Goal: Task Accomplishment & Management: Use online tool/utility

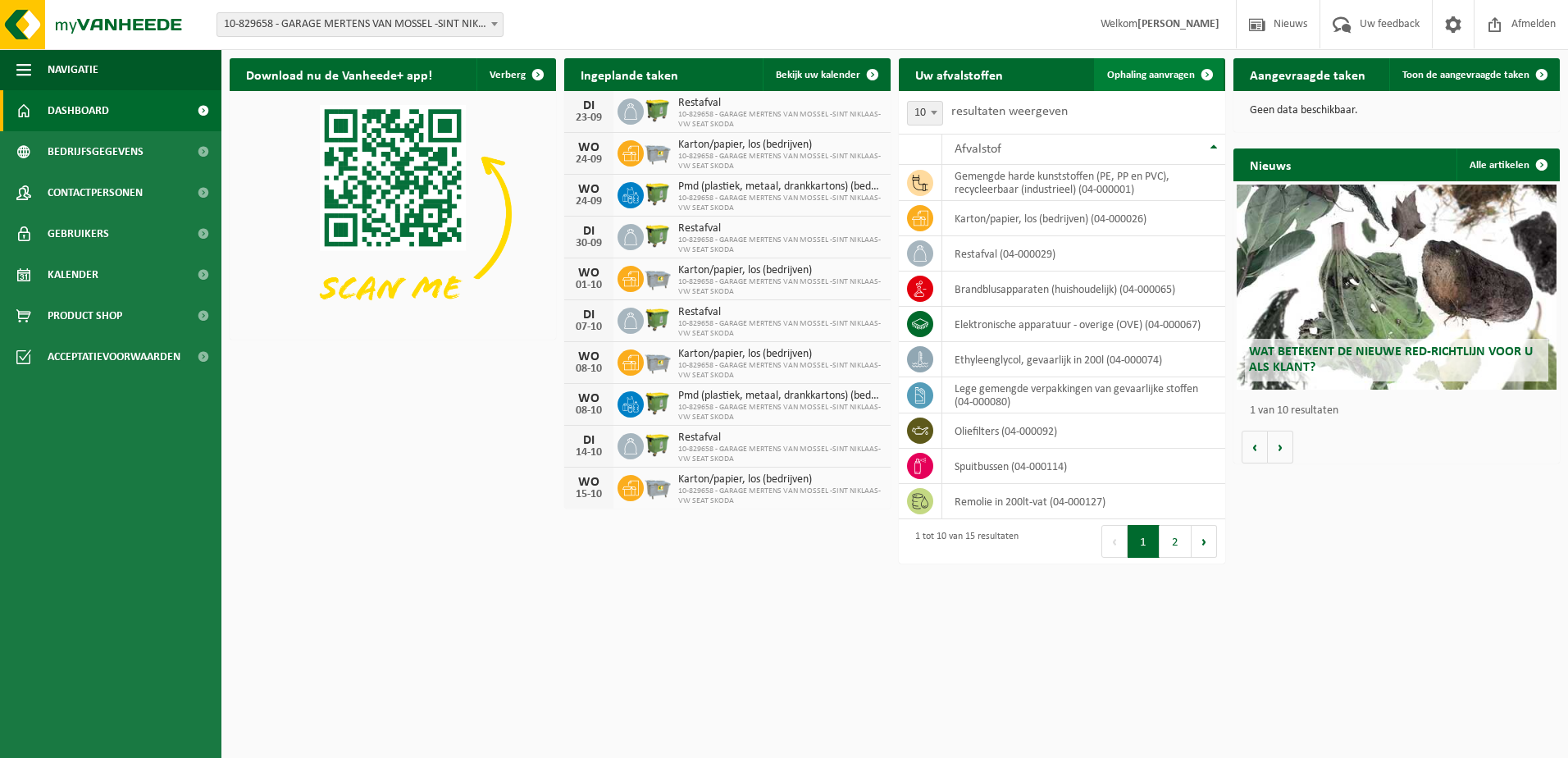
click at [1203, 72] on span at bounding box center [1207, 75] width 33 height 33
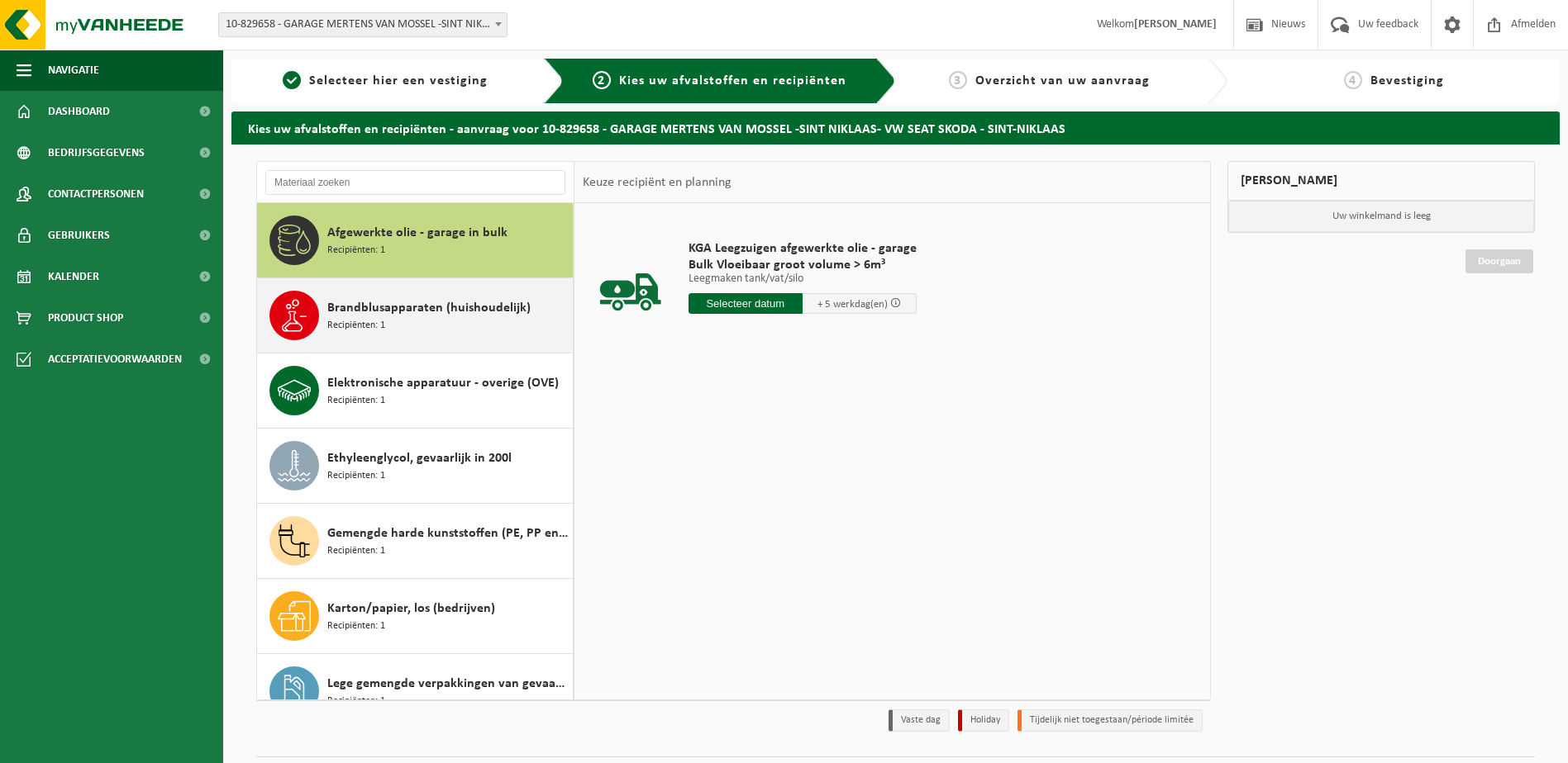
click at [479, 340] on div "Brandblusapparaten (huishoudelijk) Recipiënten: 1" at bounding box center [448, 316] width 241 height 50
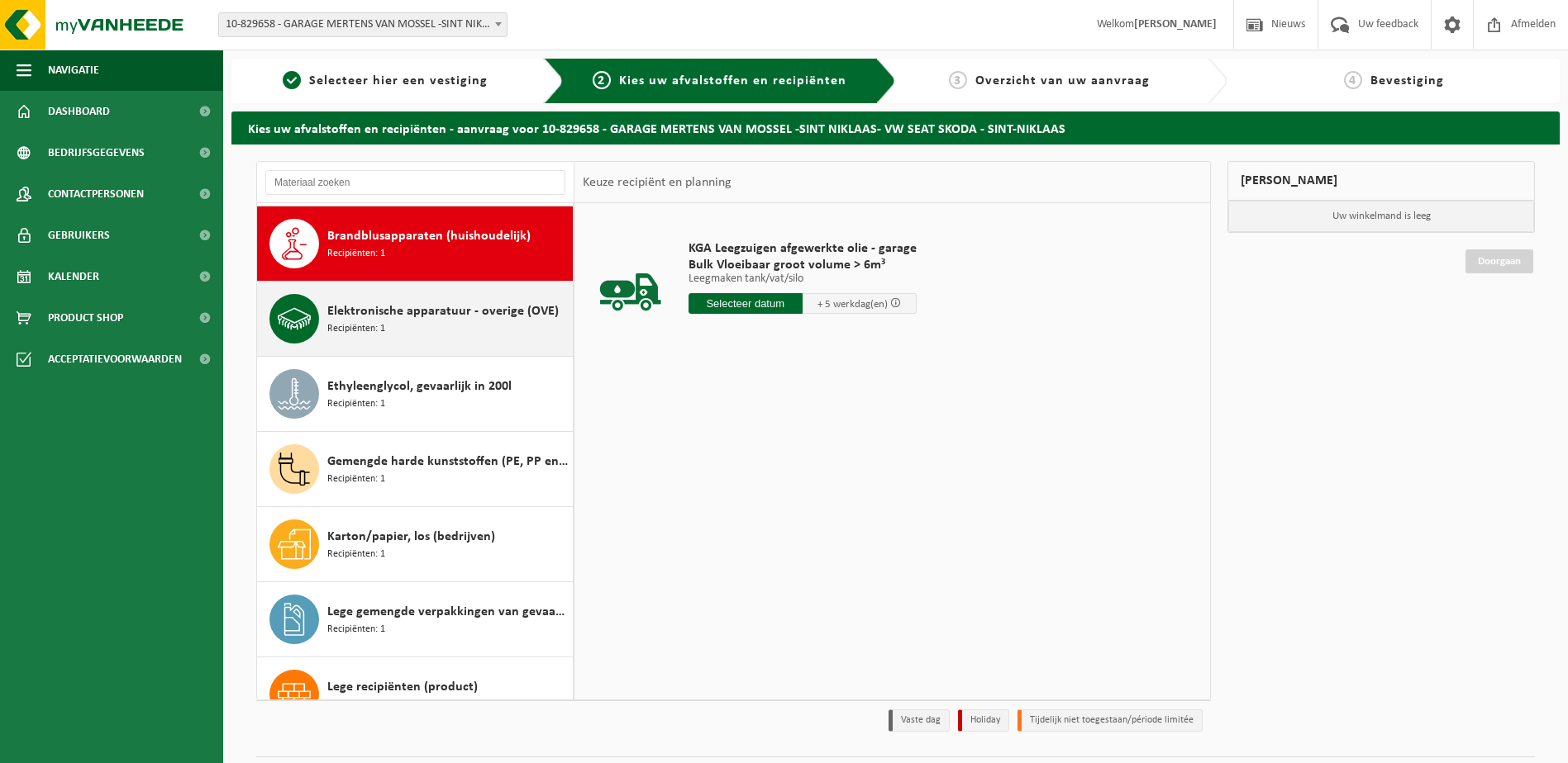
scroll to position [75, 0]
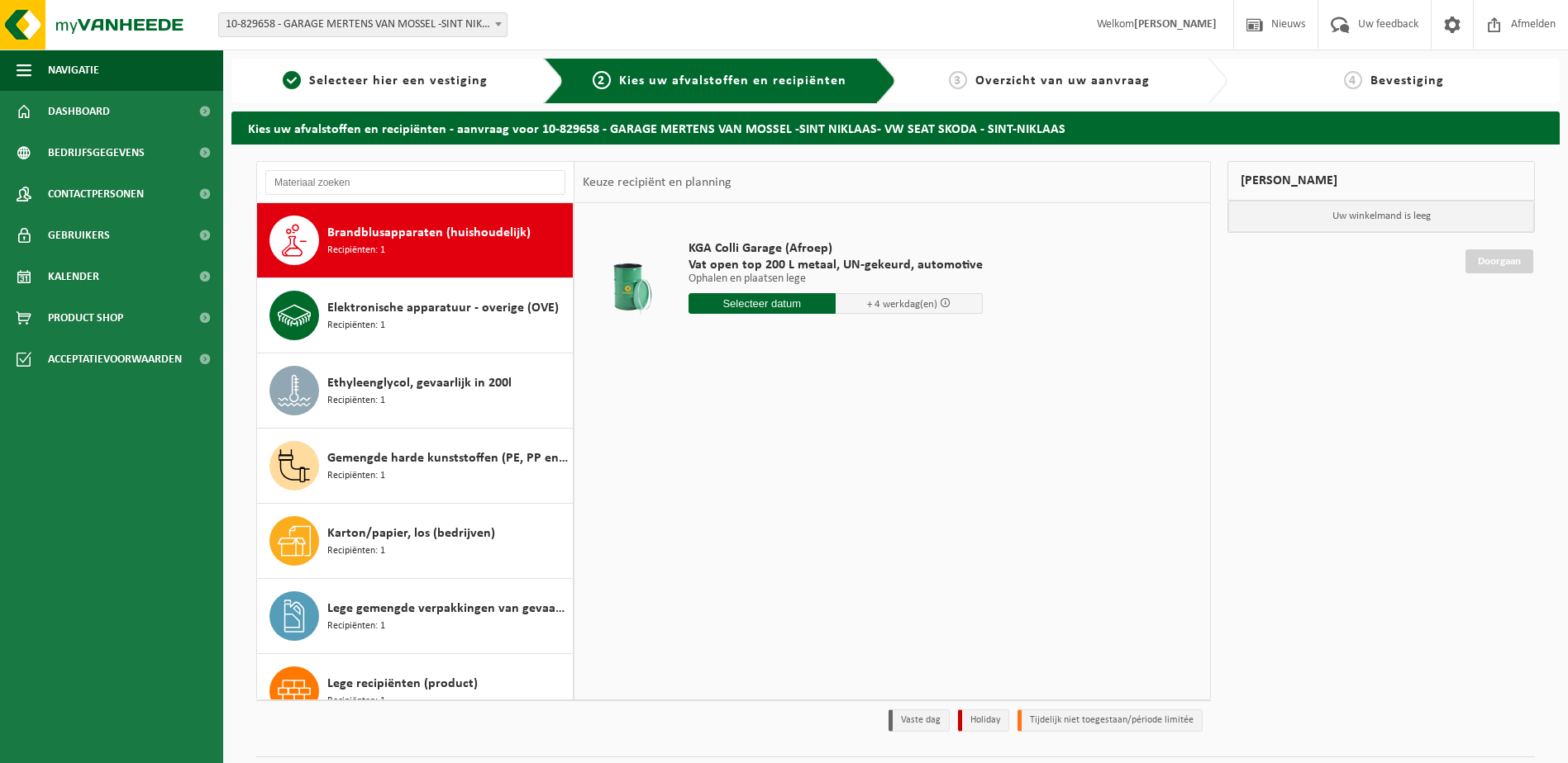
click at [750, 300] on input "text" at bounding box center [762, 303] width 147 height 21
click at [727, 478] on div "23" at bounding box center [732, 477] width 29 height 27
type input "Van 2025-09-23"
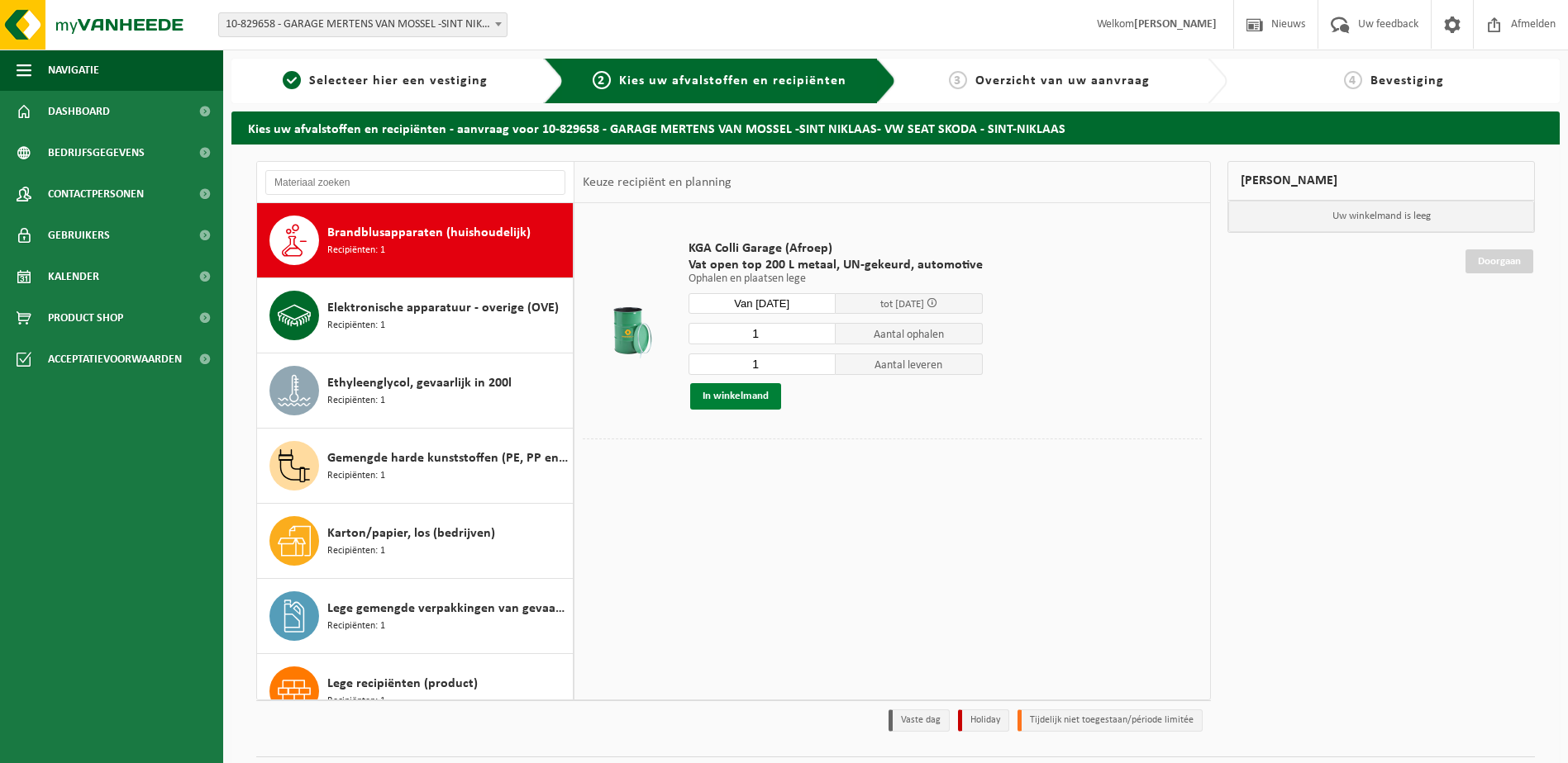
click at [746, 396] on button "In winkelmand" at bounding box center [735, 396] width 91 height 27
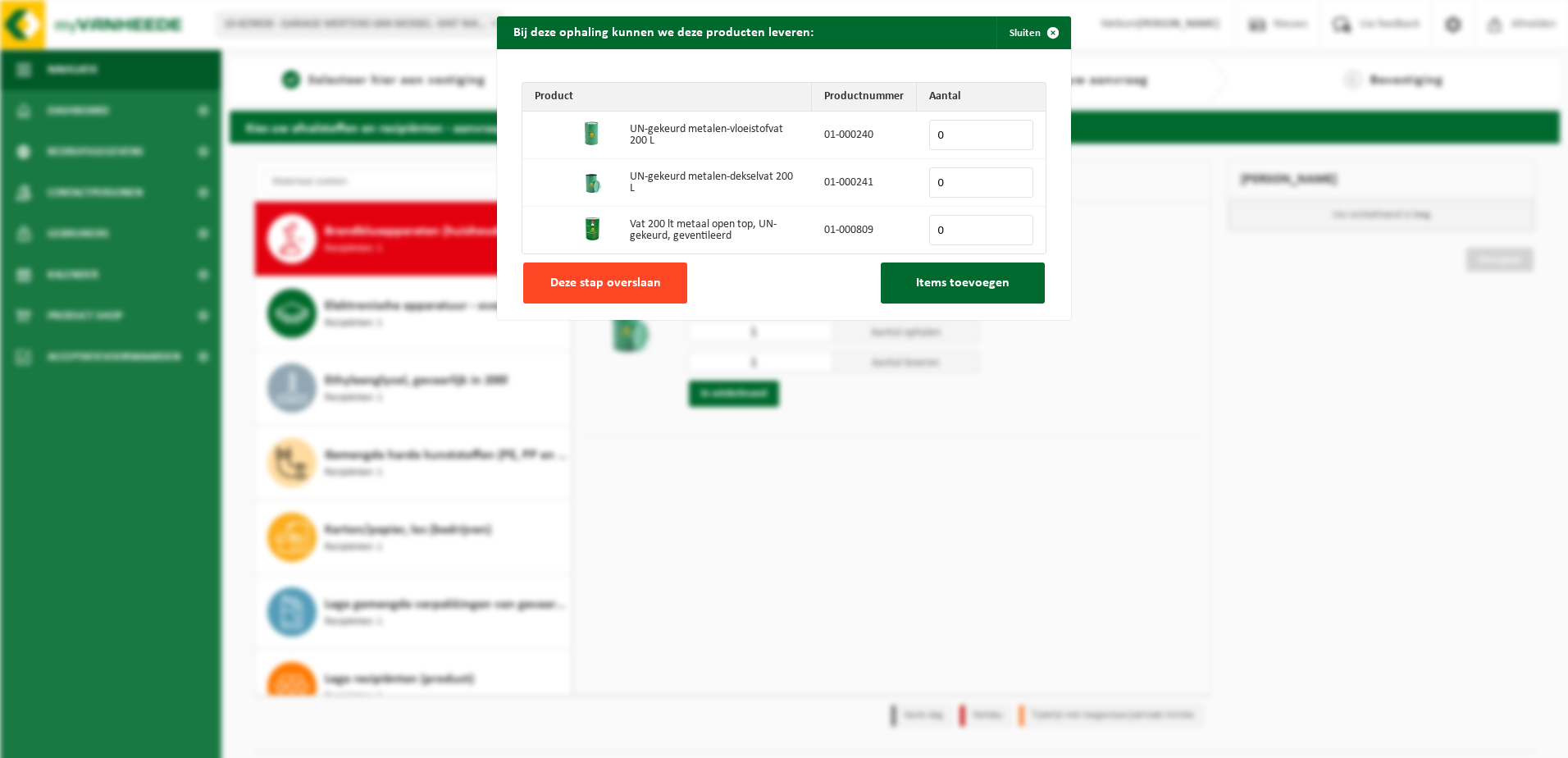
click at [626, 282] on span "Deze stap overslaan" at bounding box center [606, 283] width 111 height 13
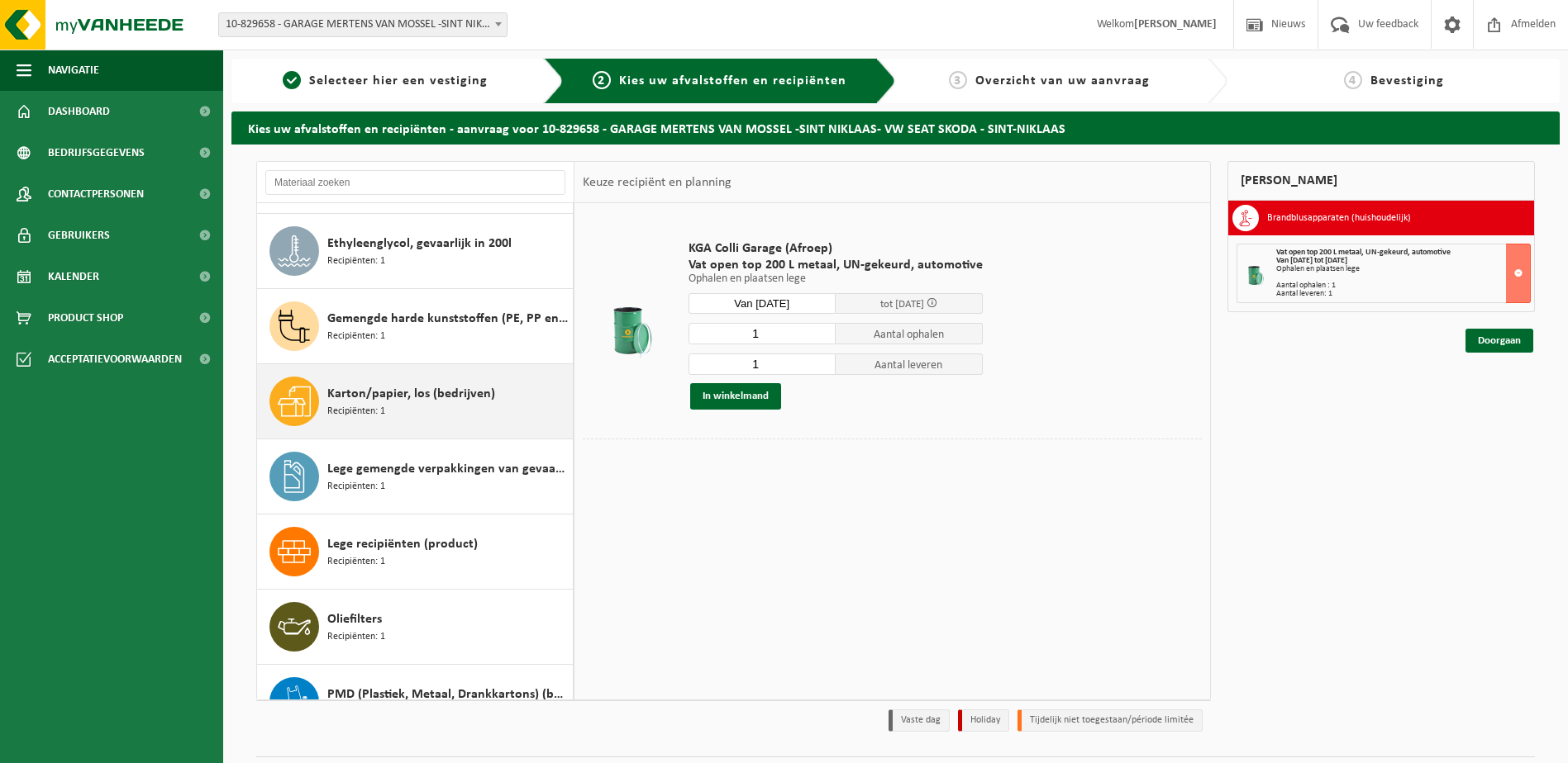
scroll to position [240, 0]
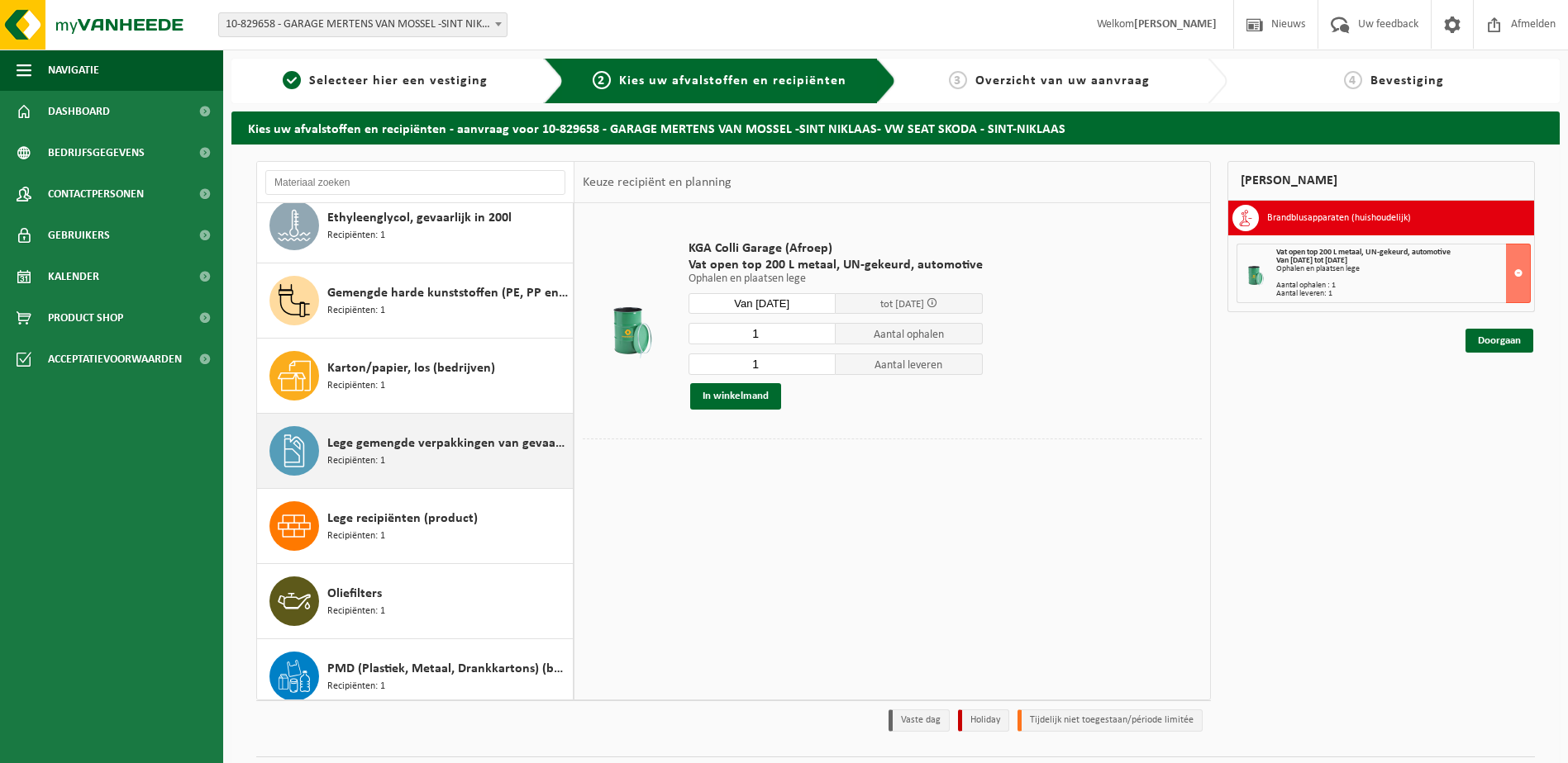
click at [447, 462] on div "Lege gemengde verpakkingen van gevaarlijke stoffen Recipiënten: 1" at bounding box center [448, 451] width 241 height 50
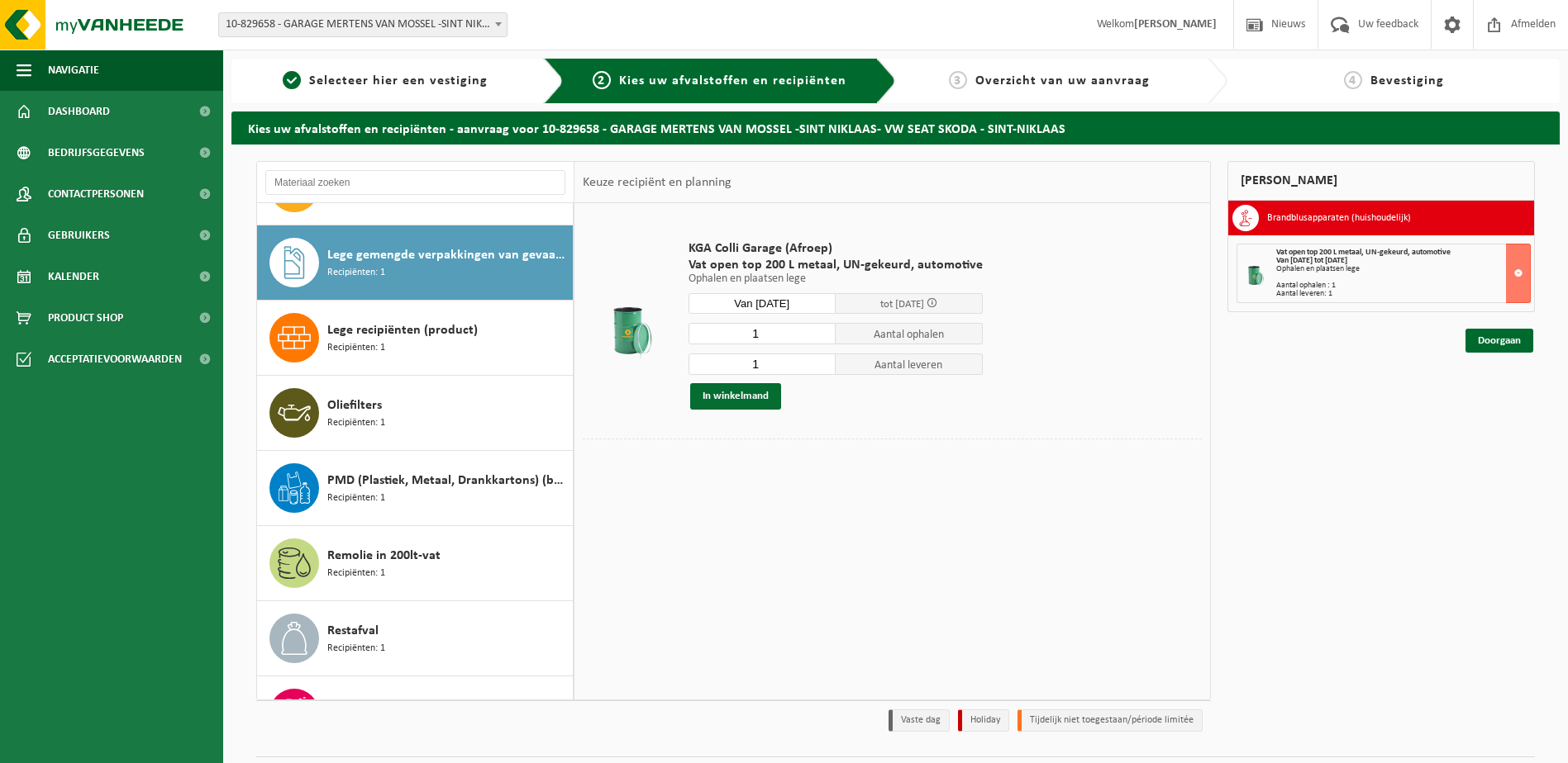
scroll to position [451, 0]
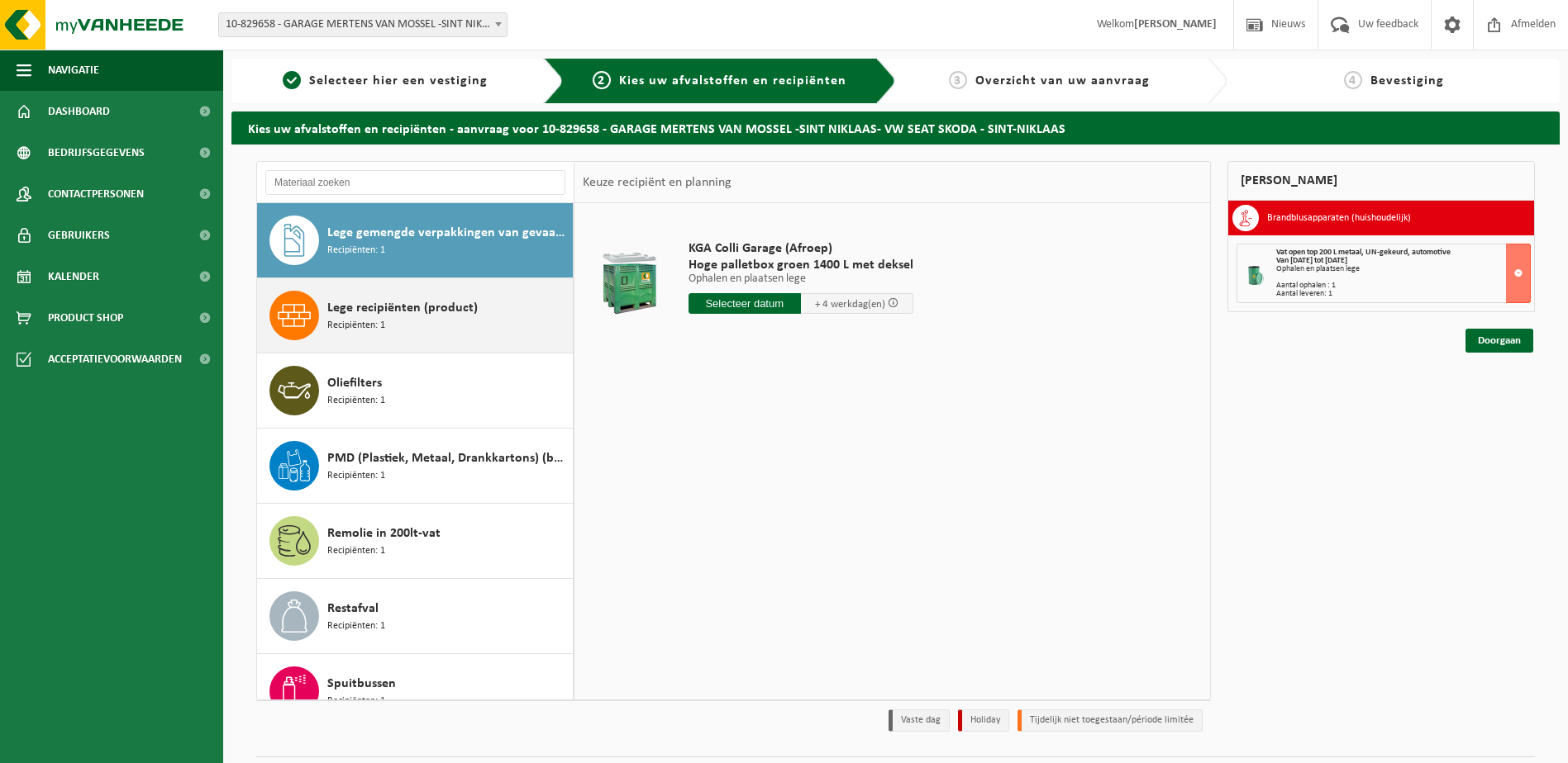
click at [415, 311] on span "Lege recipiënten (product)" at bounding box center [402, 308] width 150 height 20
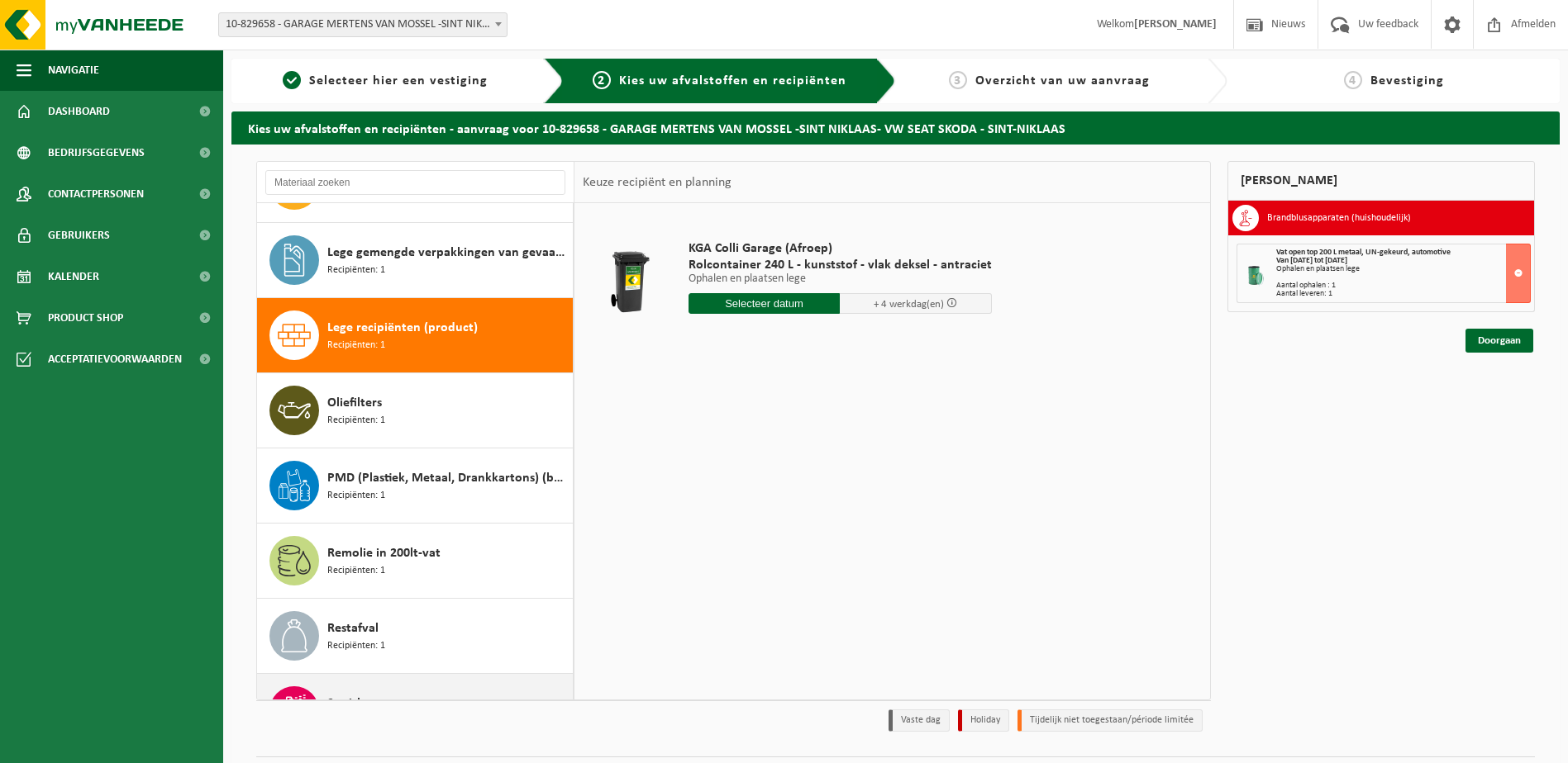
scroll to position [609, 0]
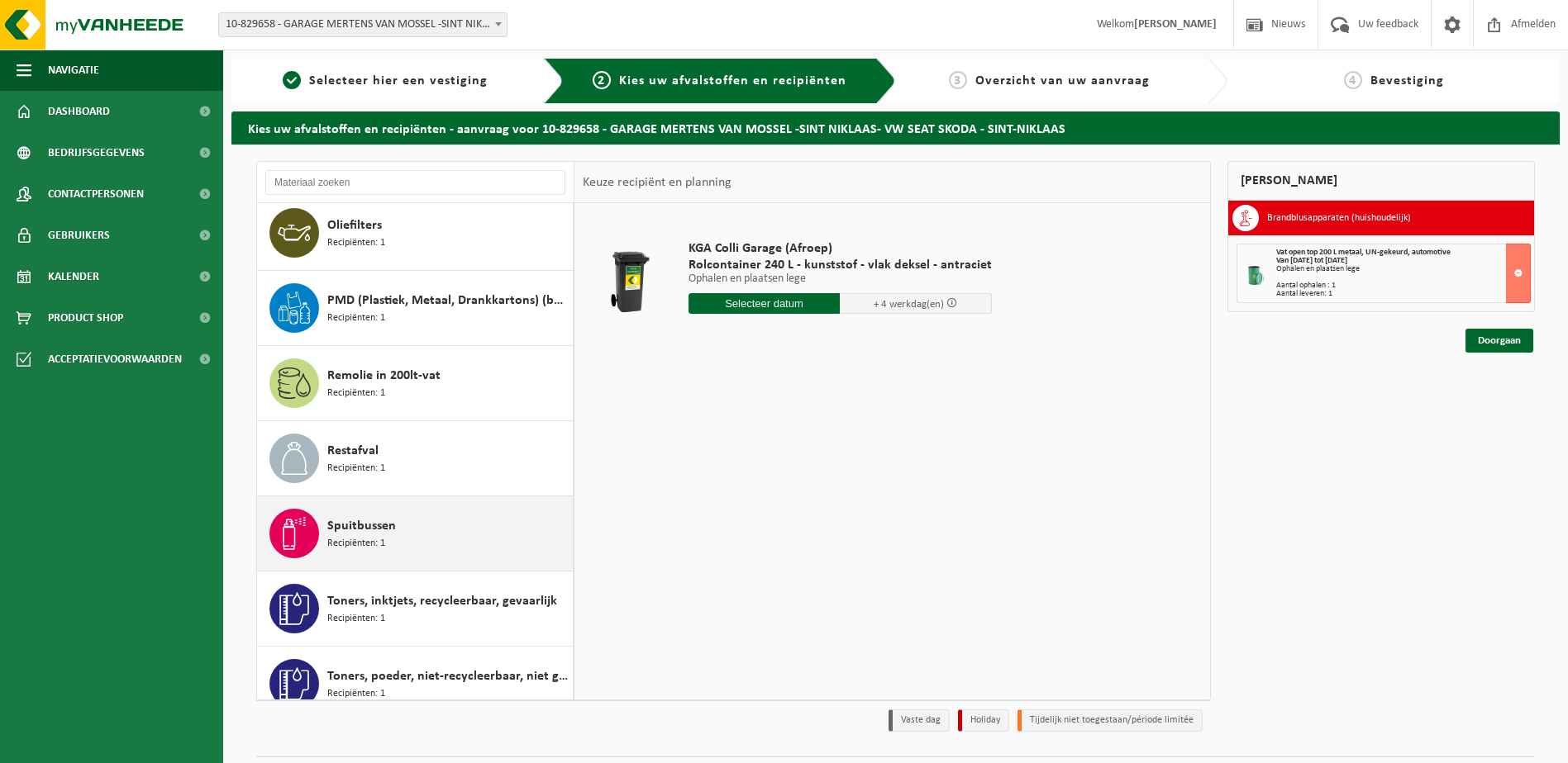
click at [382, 529] on span "Spuitbussen" at bounding box center [362, 526] width 68 height 20
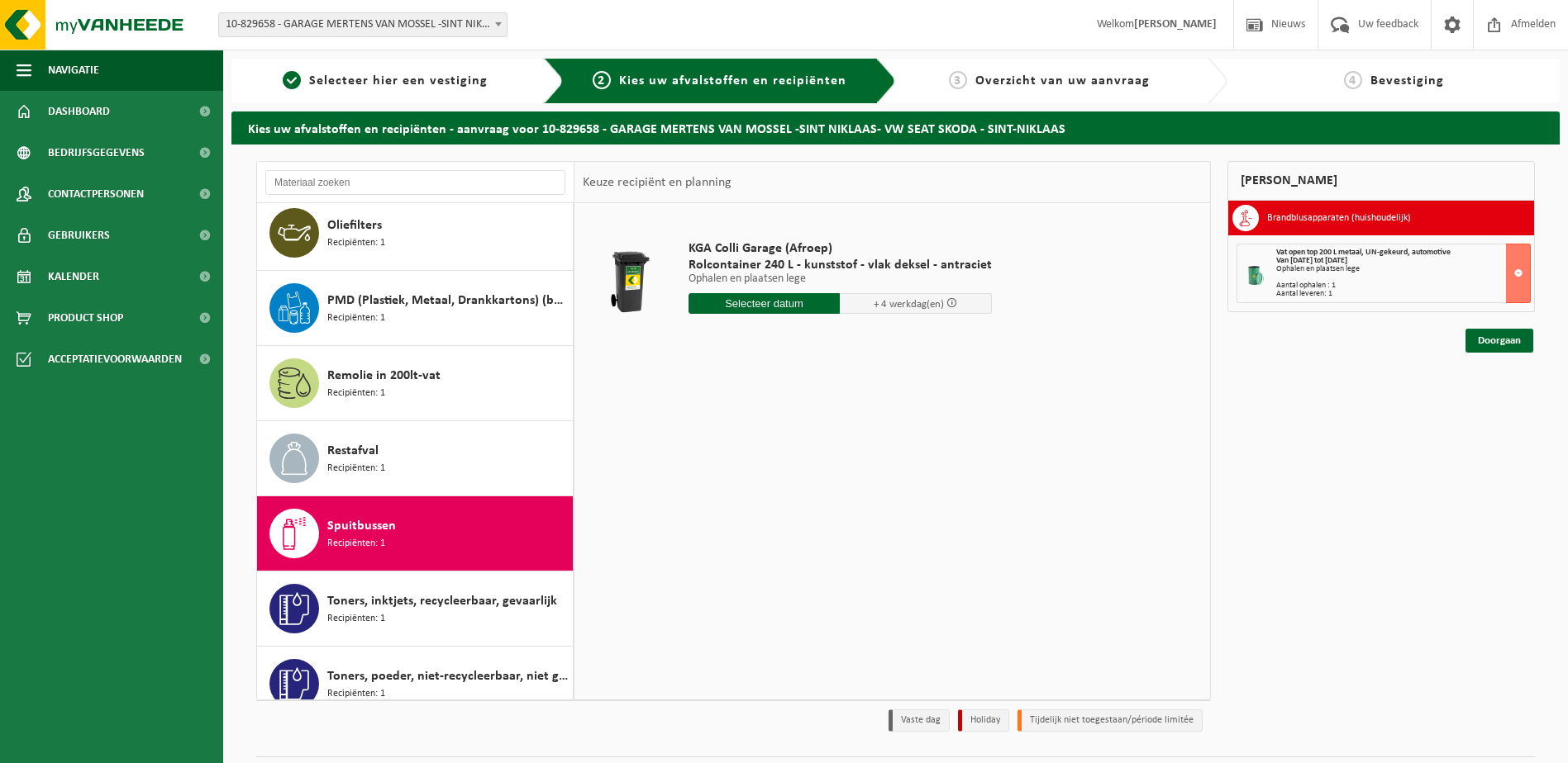
scroll to position [630, 0]
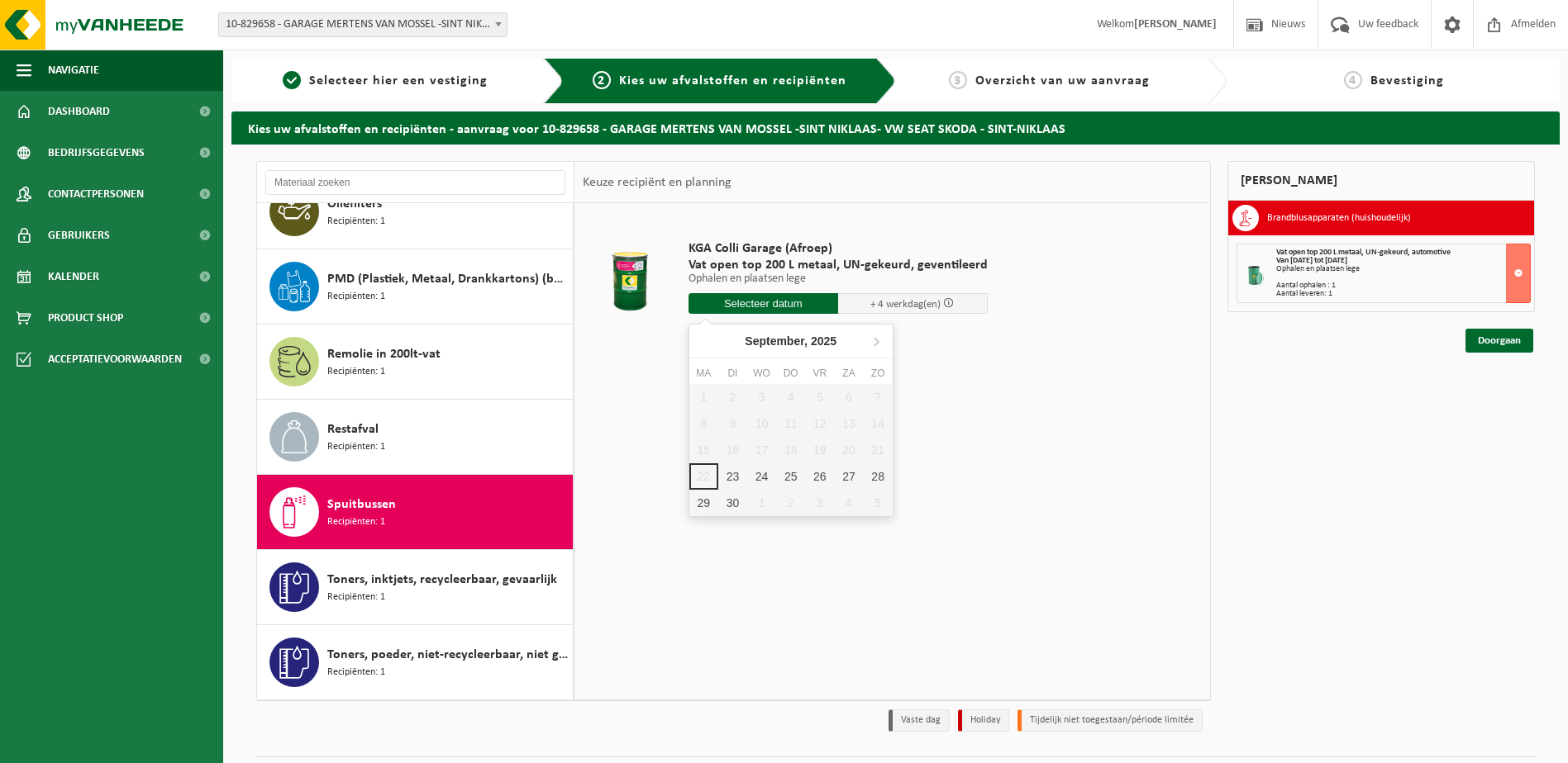
click at [746, 305] on input "text" at bounding box center [763, 303] width 150 height 21
click at [744, 469] on div "23" at bounding box center [732, 477] width 29 height 27
type input "Van 2025-09-23"
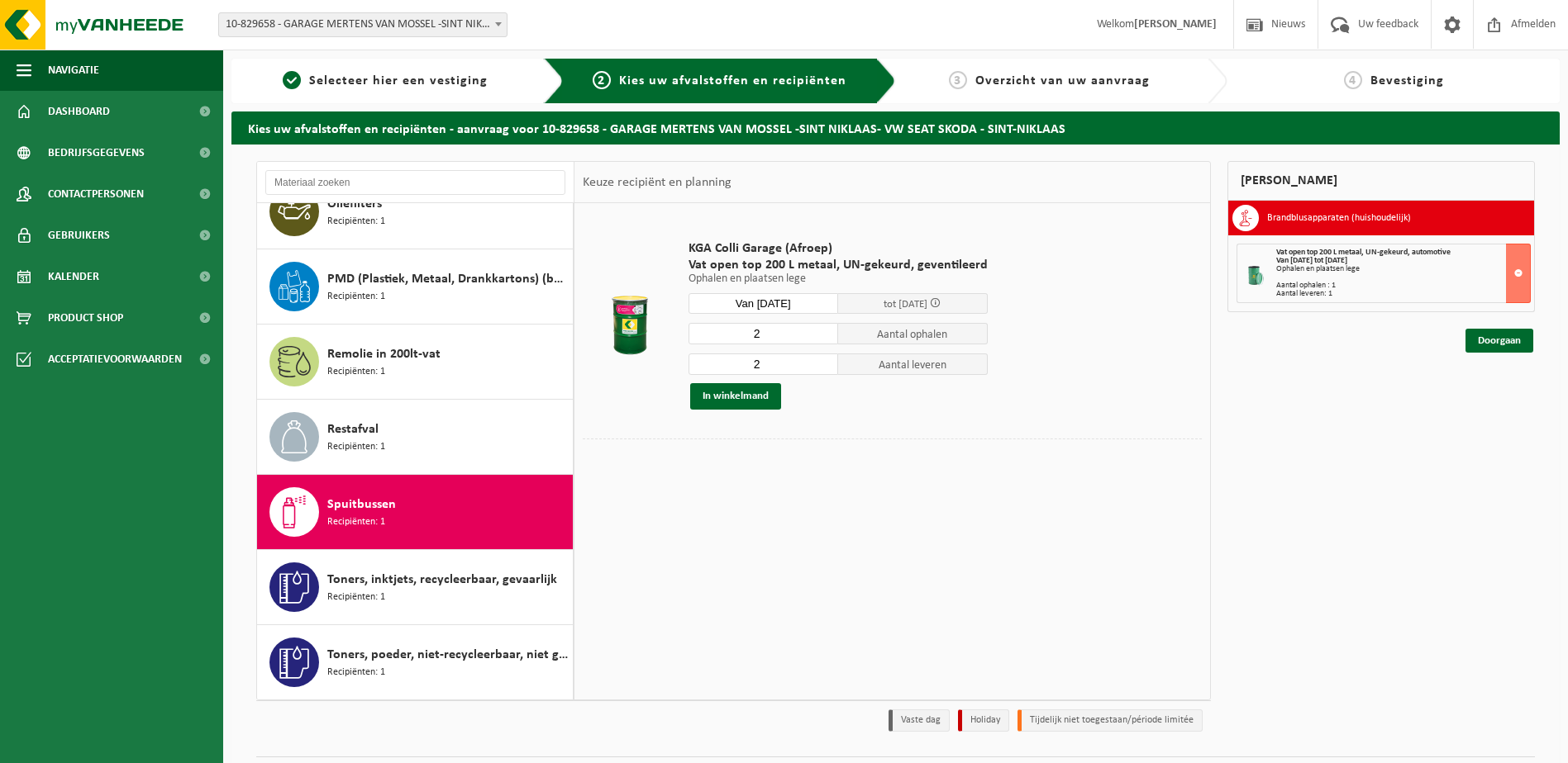
click at [763, 332] on input "2" at bounding box center [763, 334] width 150 height 22
type input "1"
click at [733, 401] on button "In winkelmand" at bounding box center [735, 396] width 91 height 27
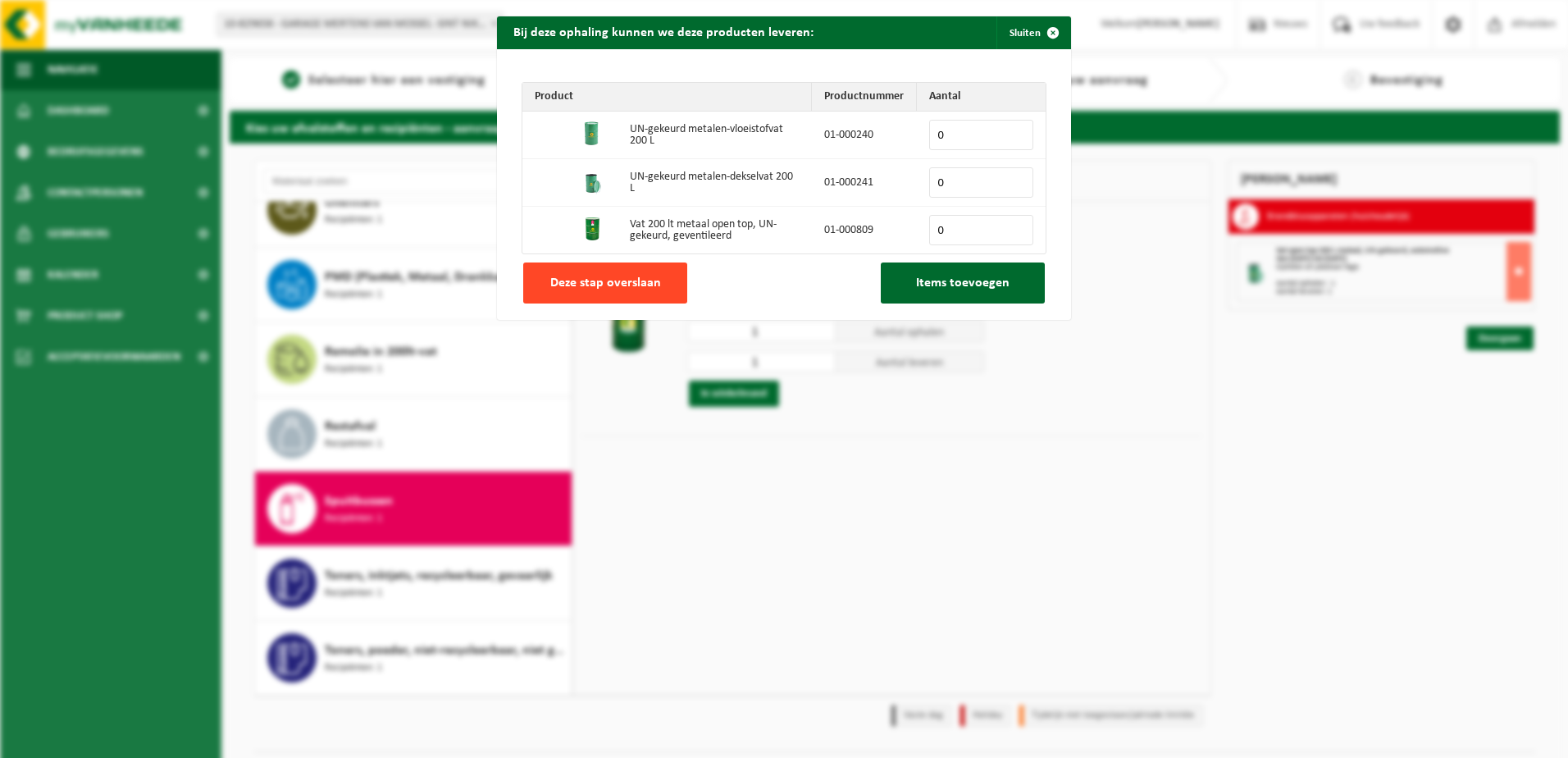
click at [609, 269] on button "Deze stap overslaan" at bounding box center [605, 283] width 164 height 41
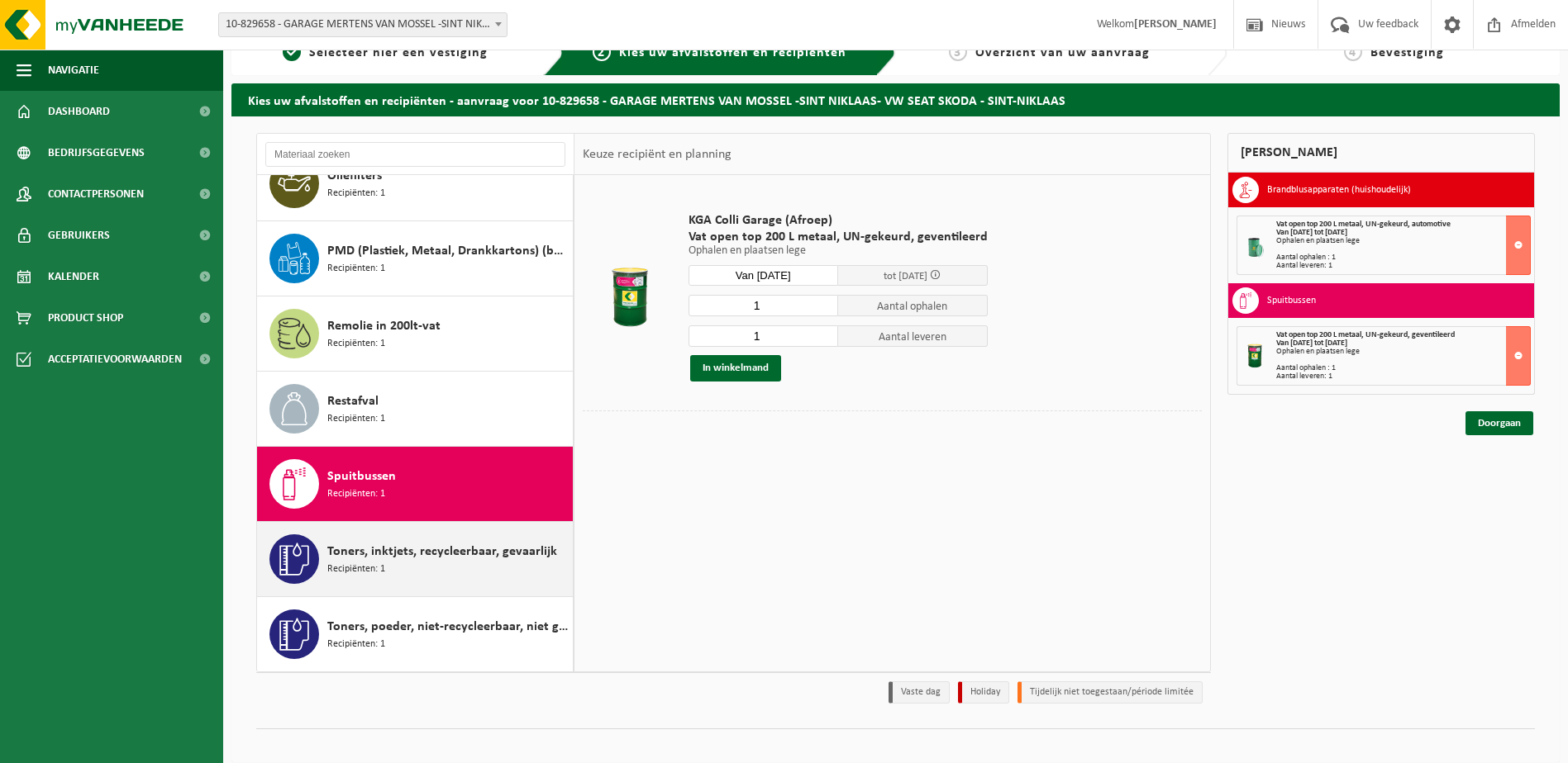
scroll to position [44, 0]
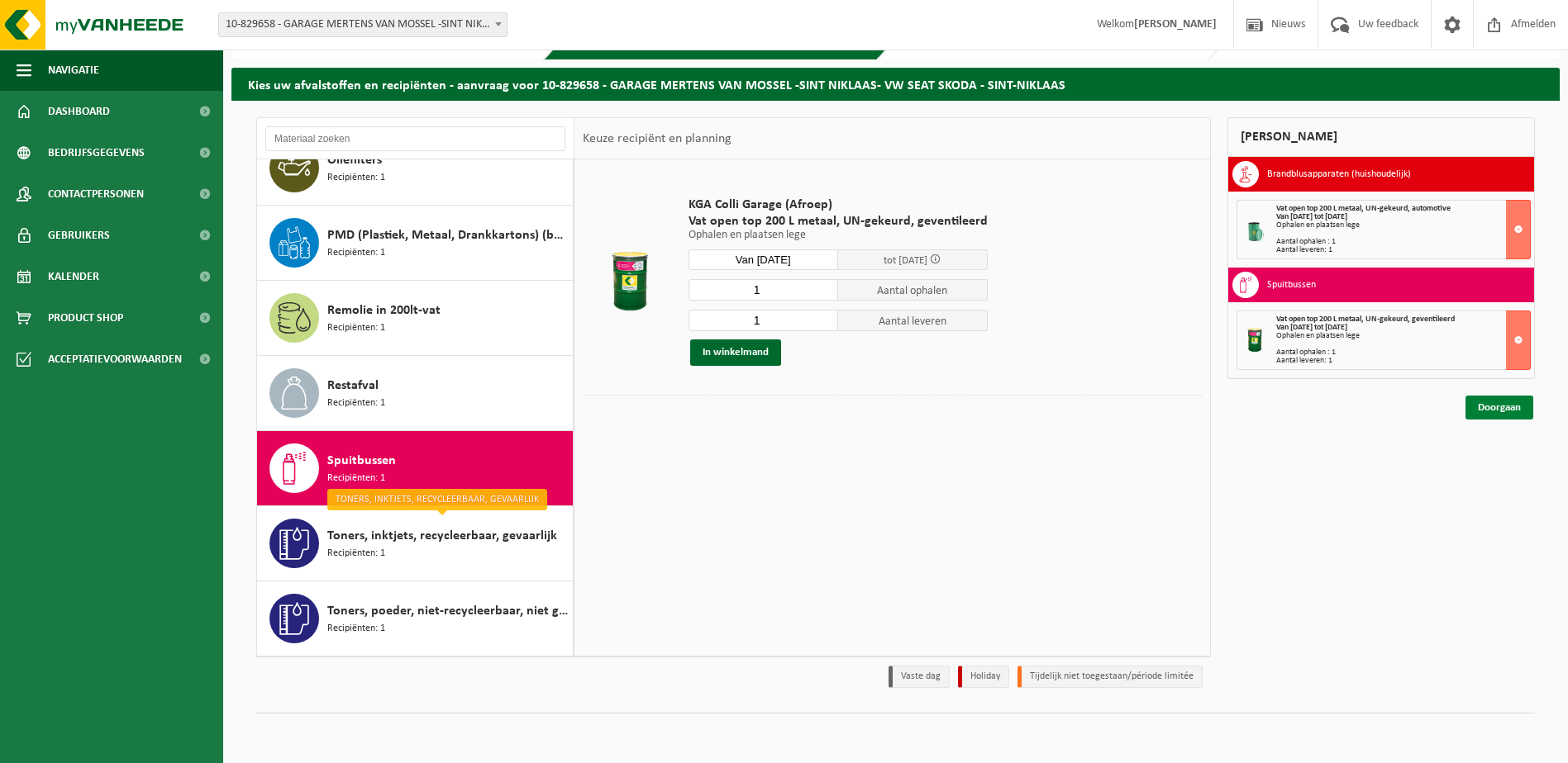
click at [1476, 398] on link "Doorgaan" at bounding box center [1499, 407] width 68 height 24
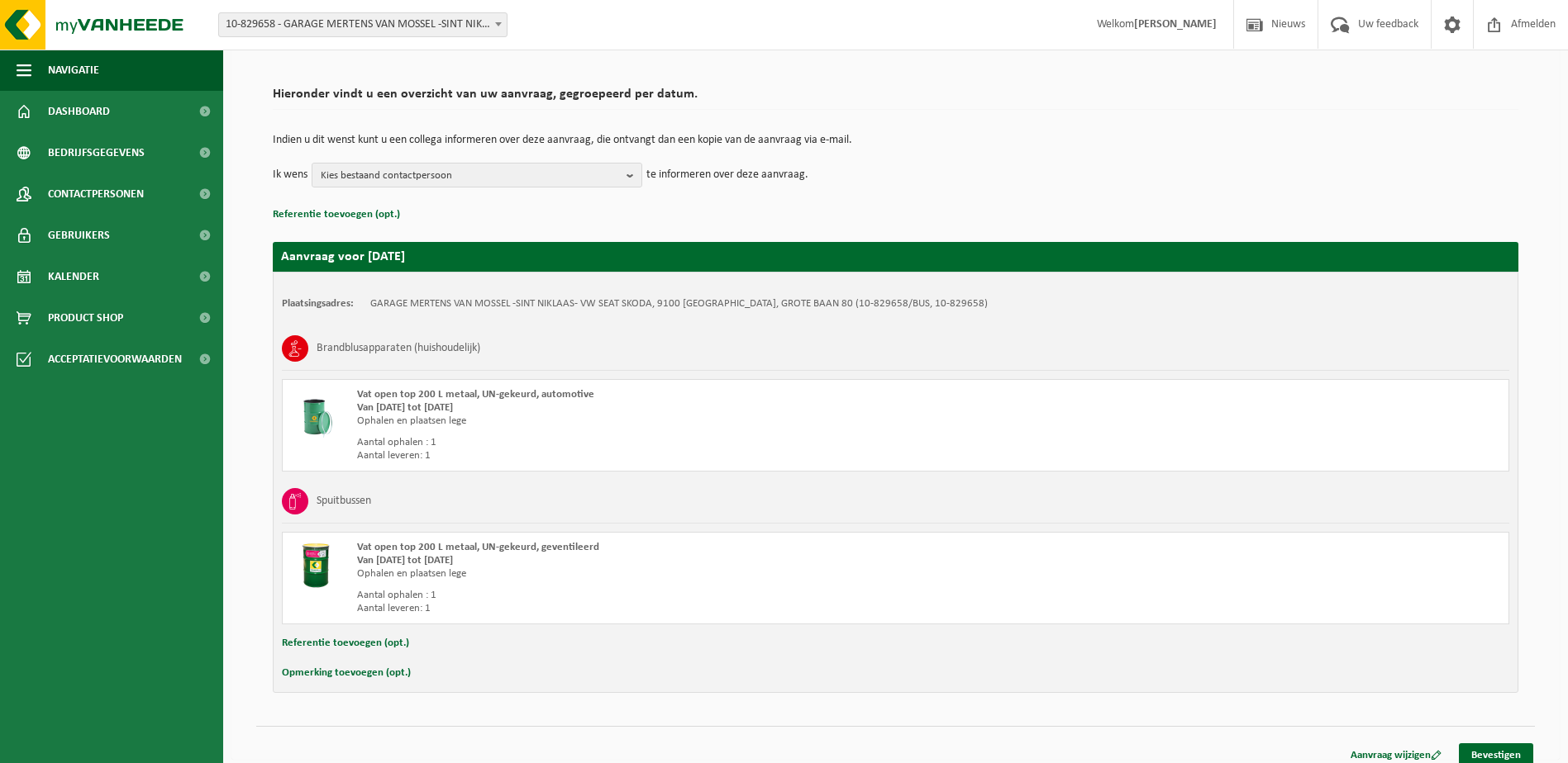
scroll to position [111, 0]
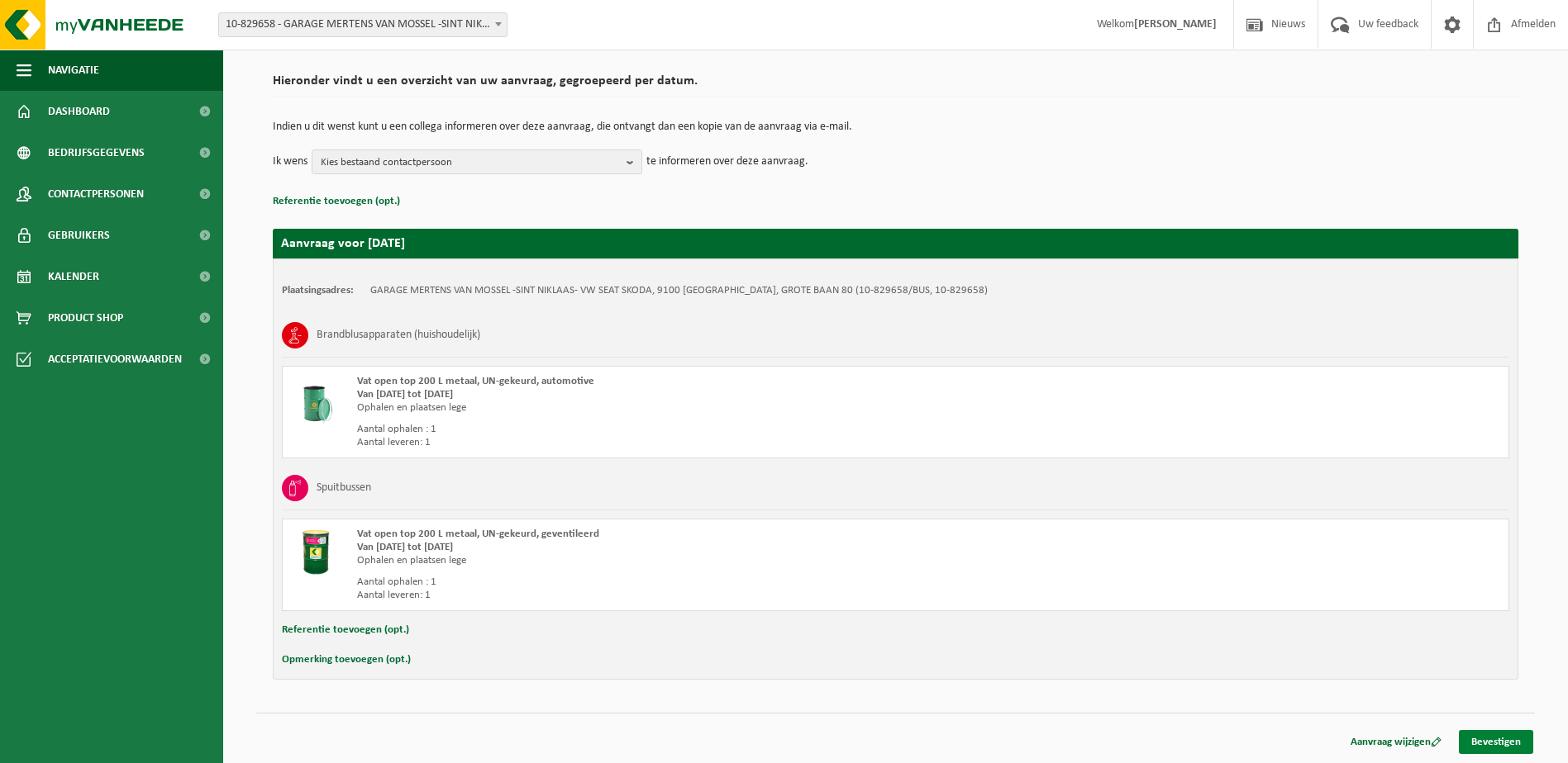
click at [1488, 751] on link "Bevestigen" at bounding box center [1495, 742] width 74 height 24
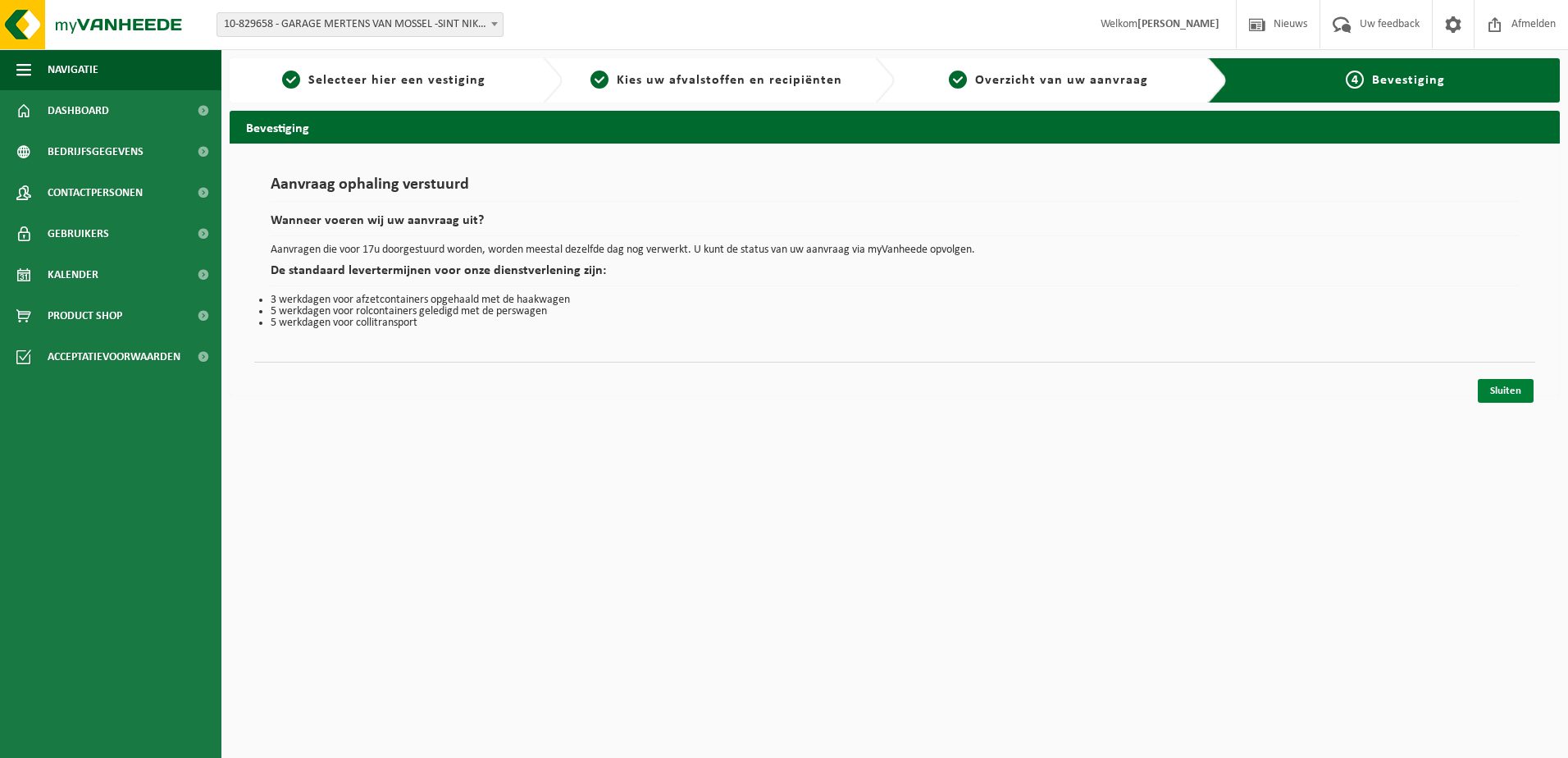
click at [1495, 390] on link "Sluiten" at bounding box center [1506, 391] width 56 height 24
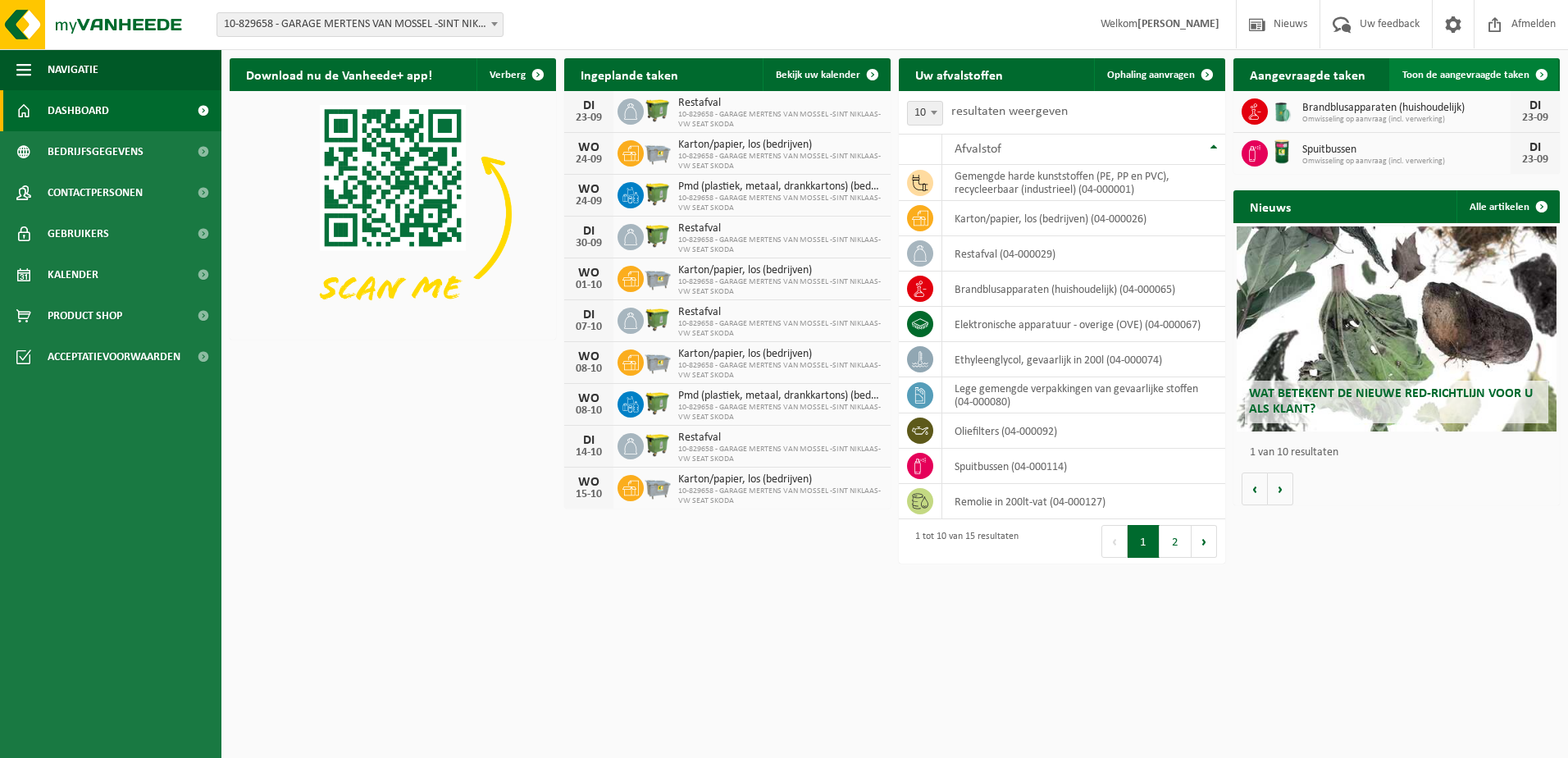
click at [1544, 73] on span at bounding box center [1542, 75] width 33 height 33
